Goal: Task Accomplishment & Management: Manage account settings

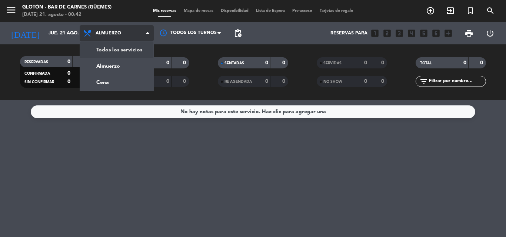
click at [136, 48] on div "menu Glotón - Bar [PERSON_NAME] ([PERSON_NAME]) [DATE] 21. agosto - 00:42 Mis r…" at bounding box center [253, 50] width 506 height 100
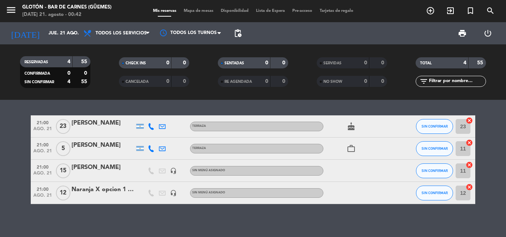
click at [152, 194] on icon at bounding box center [151, 193] width 7 height 7
click at [153, 192] on icon at bounding box center [151, 193] width 7 height 7
click at [174, 193] on icon "headset_mic" at bounding box center [173, 193] width 7 height 7
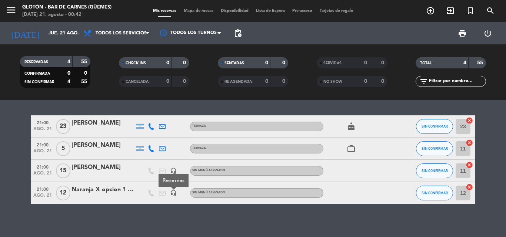
click at [148, 175] on div at bounding box center [151, 171] width 11 height 22
click at [148, 169] on icon at bounding box center [151, 171] width 7 height 7
click at [152, 149] on icon at bounding box center [151, 149] width 7 height 7
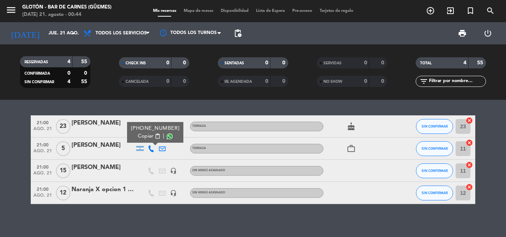
click at [146, 158] on div "[PHONE_NUMBER] Copiar content_paste |" at bounding box center [151, 149] width 11 height 22
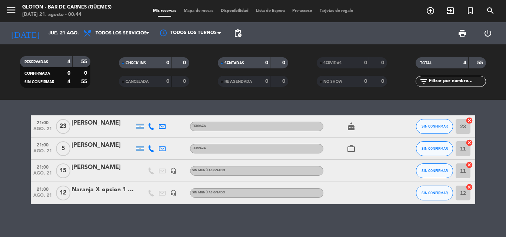
click at [163, 151] on icon at bounding box center [162, 149] width 7 height 7
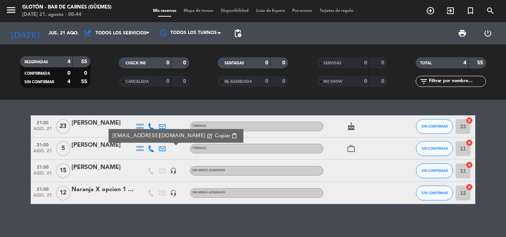
click at [166, 153] on div "[EMAIL_ADDRESS][DOMAIN_NAME] open_in_new Copiar content_paste" at bounding box center [162, 149] width 11 height 22
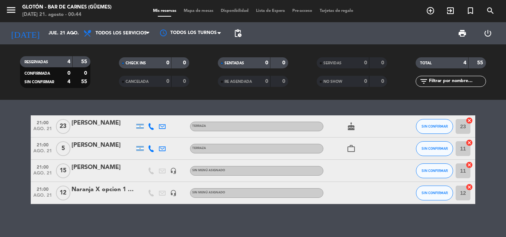
click at [163, 126] on icon at bounding box center [162, 126] width 7 height 7
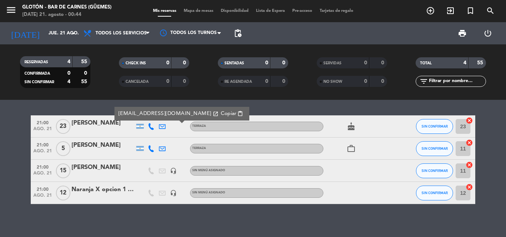
click at [172, 130] on div at bounding box center [173, 127] width 11 height 22
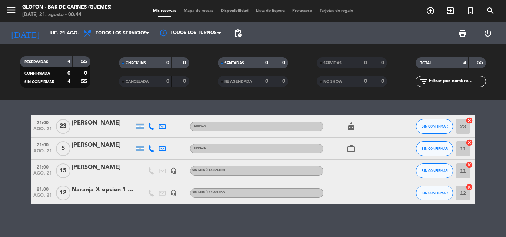
click at [139, 127] on div at bounding box center [139, 126] width 7 height 5
click at [141, 149] on div at bounding box center [139, 148] width 7 height 5
click at [176, 146] on div at bounding box center [173, 149] width 11 height 22
click at [171, 171] on icon "headset_mic" at bounding box center [173, 171] width 7 height 7
click at [143, 171] on div at bounding box center [139, 171] width 11 height 22
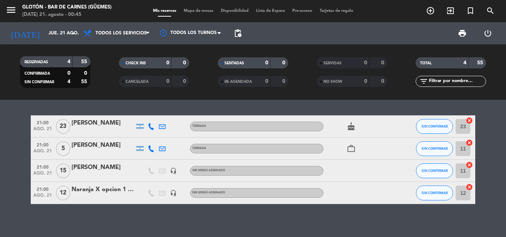
click at [190, 13] on span "Mapa de mesas" at bounding box center [198, 11] width 37 height 4
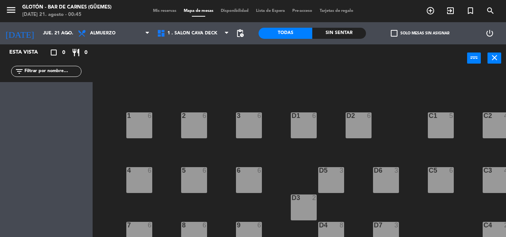
click at [235, 12] on span "Disponibilidad" at bounding box center [234, 11] width 35 height 4
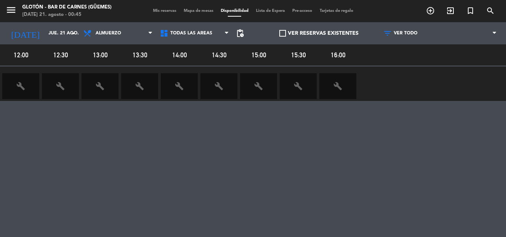
click at [274, 12] on span "Lista de Espera" at bounding box center [270, 11] width 36 height 4
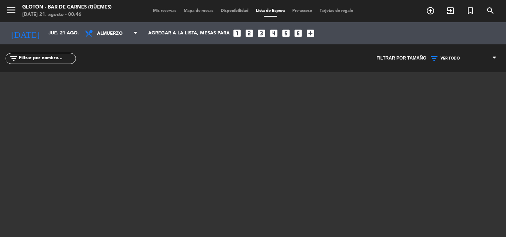
click at [307, 11] on span "Pre-acceso" at bounding box center [302, 11] width 27 height 4
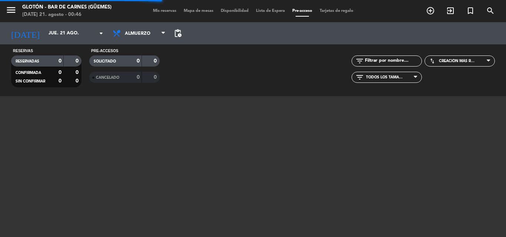
click at [337, 11] on span "Tarjetas de regalo" at bounding box center [336, 11] width 41 height 4
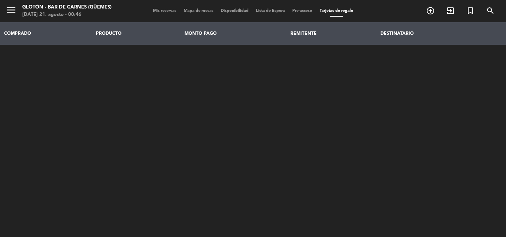
click at [172, 12] on span "Mis reservas" at bounding box center [164, 11] width 31 height 4
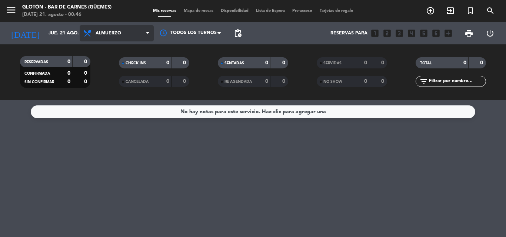
click at [114, 34] on span "Almuerzo" at bounding box center [109, 33] width 26 height 5
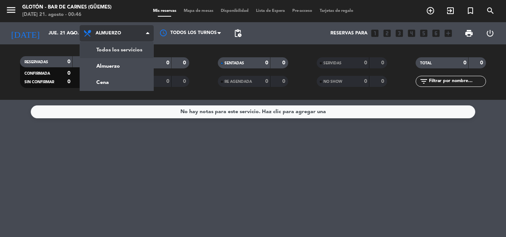
click at [130, 52] on div "menu Glotón - Bar [PERSON_NAME] ([PERSON_NAME]) [DATE] 21. agosto - 00:46 Mis r…" at bounding box center [253, 50] width 506 height 100
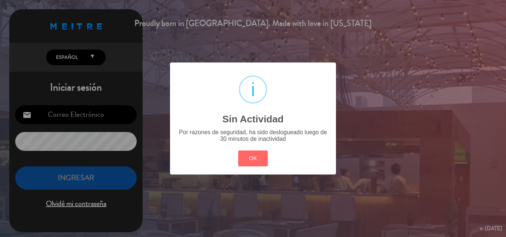
type input "[EMAIL_ADDRESS][DOMAIN_NAME]"
